Goal: Transaction & Acquisition: Obtain resource

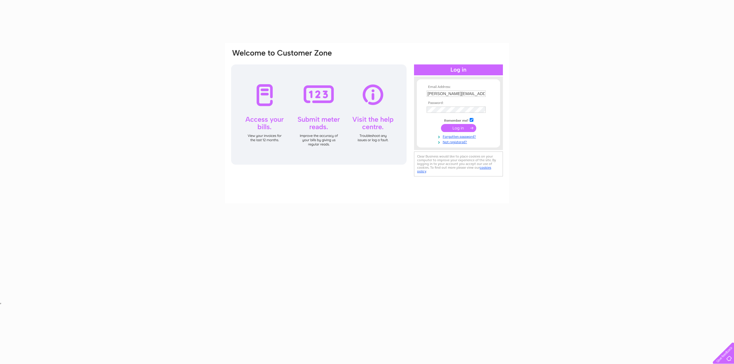
click at [556, 131] on div "Email Address: stuart@little-lies.com Password: Forgotten password?" at bounding box center [367, 172] width 734 height 259
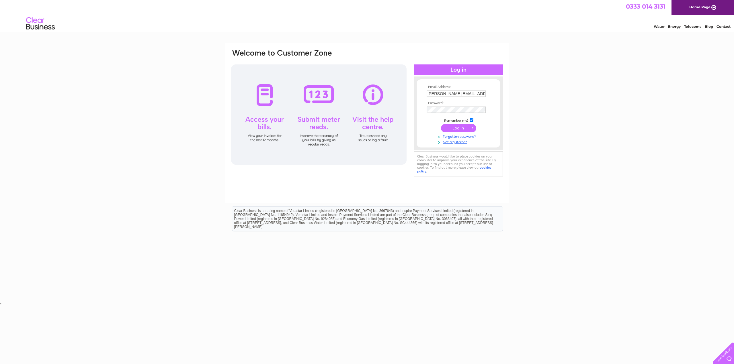
click at [466, 129] on input "submit" at bounding box center [458, 128] width 35 height 8
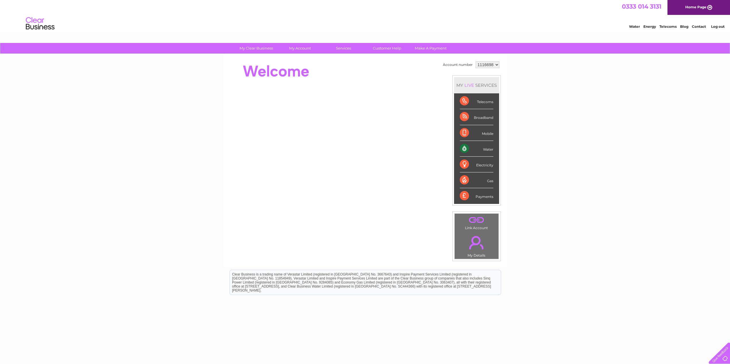
click at [620, 130] on div "My Clear Business Login Details My Details My Preferences Link Account My Accou…" at bounding box center [365, 204] width 730 height 322
click at [700, 9] on link "Home Page" at bounding box center [698, 7] width 62 height 15
click at [301, 59] on link "Bills and Payments" at bounding box center [301, 59] width 47 height 11
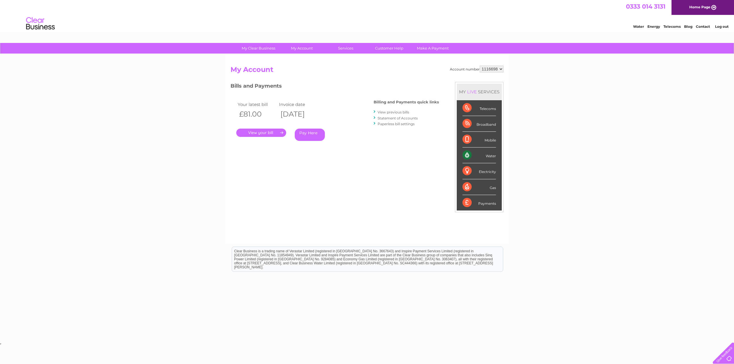
click at [392, 112] on link "View previous bills" at bounding box center [394, 112] width 32 height 4
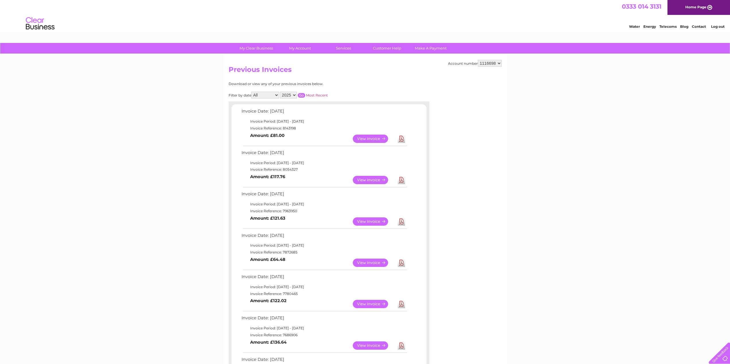
click at [402, 139] on link "Download" at bounding box center [401, 139] width 7 height 8
click at [402, 182] on link "Download" at bounding box center [401, 180] width 7 height 8
